Goal: Information Seeking & Learning: Understand process/instructions

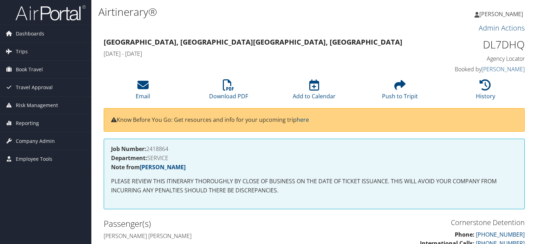
click at [39, 15] on img at bounding box center [50, 13] width 70 height 17
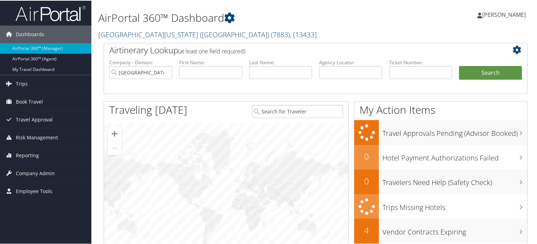
click at [178, 33] on link "University of Washington (UW) ( 7883 ) , [ 13433 ]" at bounding box center [207, 33] width 218 height 9
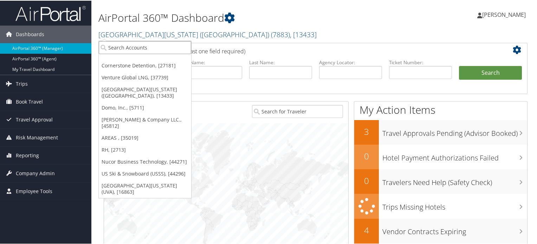
click at [158, 53] on input "search" at bounding box center [145, 46] width 92 height 13
paste input "State of [US_STATE]"
type input "State of [US_STATE]"
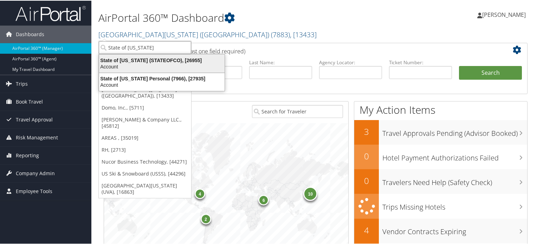
click at [133, 62] on div "State of Colorado (STATEOFCO), [26955]" at bounding box center [162, 60] width 134 height 6
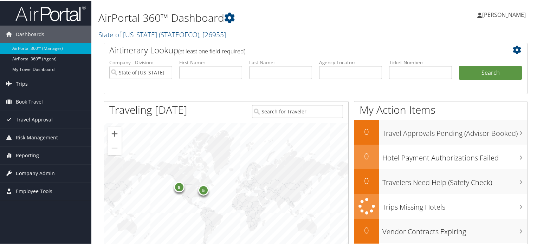
click at [43, 172] on span "Company Admin" at bounding box center [35, 173] width 39 height 18
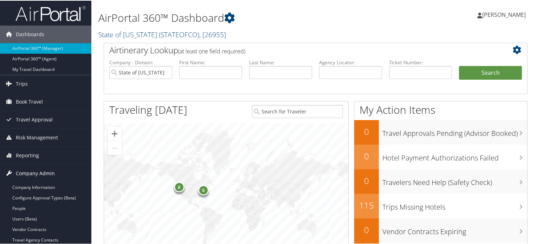
scroll to position [35, 0]
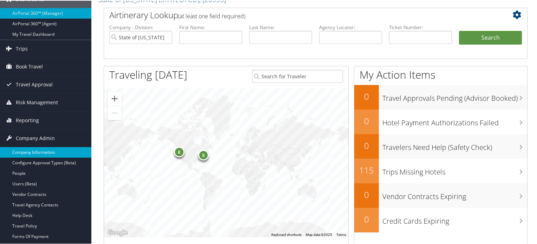
click at [44, 151] on link "Company Information" at bounding box center [45, 151] width 91 height 11
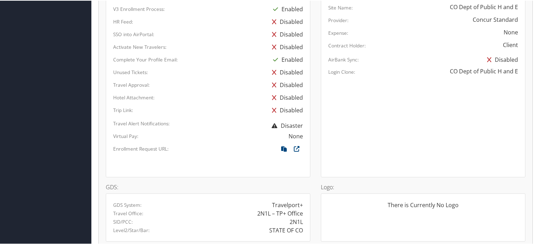
scroll to position [422, 0]
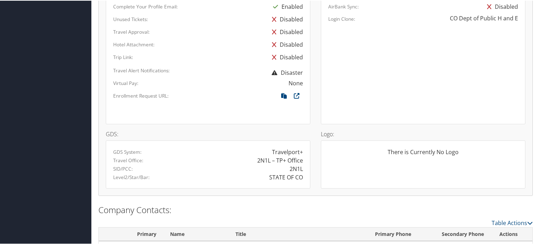
click at [296, 170] on div "2N1L" at bounding box center [295, 168] width 13 height 8
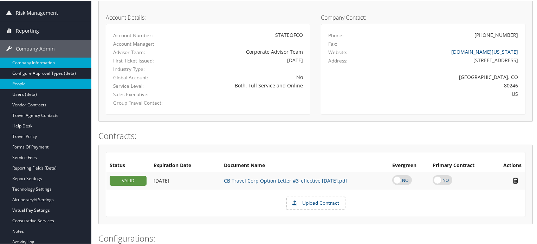
scroll to position [105, 0]
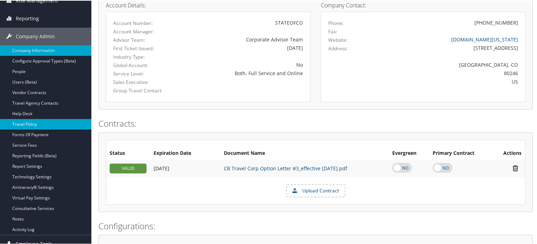
click at [48, 122] on link "Travel Policy" at bounding box center [45, 123] width 91 height 11
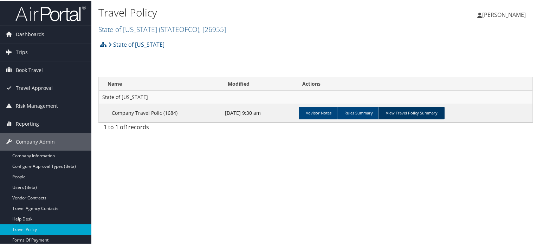
click at [405, 116] on link "View Travel Policy Summary" at bounding box center [411, 112] width 66 height 13
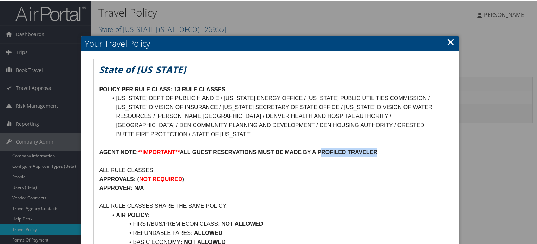
drag, startPoint x: 323, startPoint y: 150, endPoint x: 405, endPoint y: 149, distance: 81.5
click at [405, 149] on p "AGENT NOTE: **IMPORTANT** ALL GUEST RESERVATIONS MUST BE MADE BY A PROFILED TRA…" at bounding box center [269, 151] width 341 height 9
click at [384, 178] on p "APPROVALS: ( NOT REQUIRED )" at bounding box center [269, 178] width 341 height 9
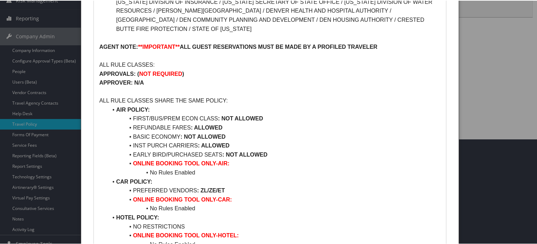
scroll to position [141, 0]
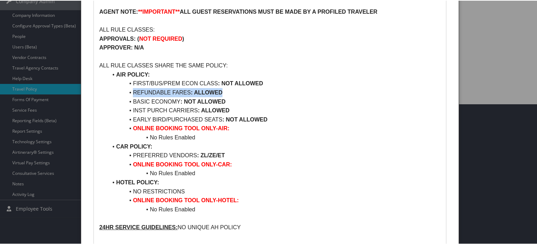
drag, startPoint x: 133, startPoint y: 93, endPoint x: 221, endPoint y: 94, distance: 87.1
click at [221, 94] on li "REFUNDABLE FARES : ALLOWED" at bounding box center [273, 91] width 333 height 9
click at [228, 97] on li "BASIC ECONOMY : NOT ALLOWED" at bounding box center [273, 101] width 333 height 9
